Goal: Complete application form

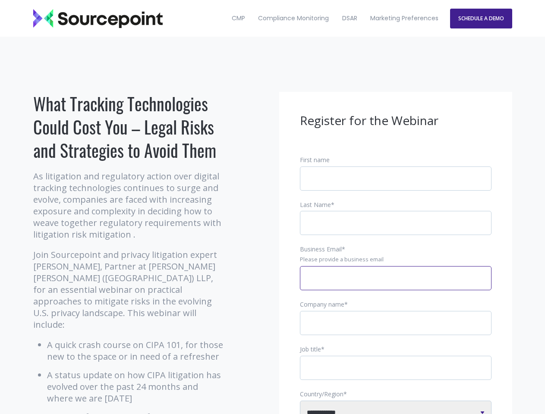
click at [396, 285] on input "Business Email *" at bounding box center [396, 278] width 192 height 24
